Goal: Task Accomplishment & Management: Complete application form

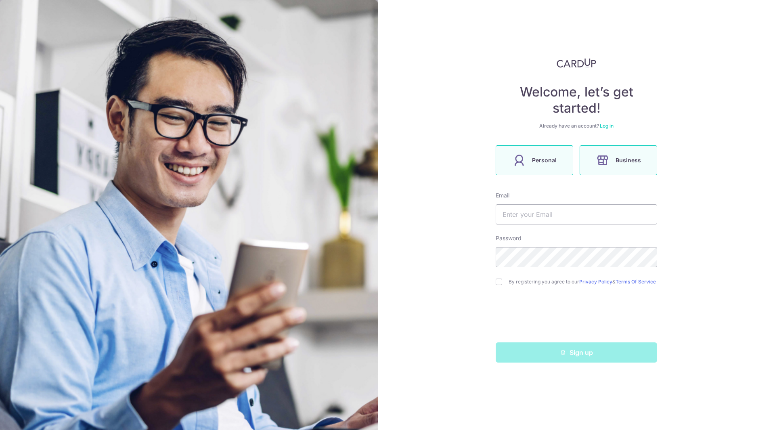
click at [542, 174] on label "Personal" at bounding box center [535, 160] width 78 height 30
click at [619, 164] on span "Business" at bounding box center [628, 160] width 25 height 10
click at [536, 212] on input "text" at bounding box center [577, 214] width 162 height 20
drag, startPoint x: 541, startPoint y: 130, endPoint x: 531, endPoint y: 127, distance: 10.0
